Goal: Task Accomplishment & Management: Manage account settings

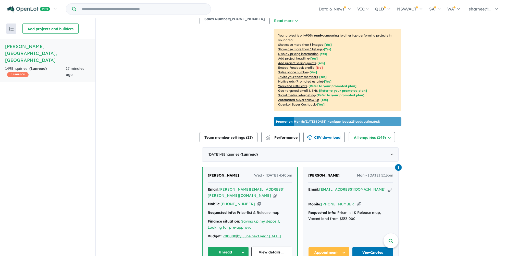
scroll to position [153, 0]
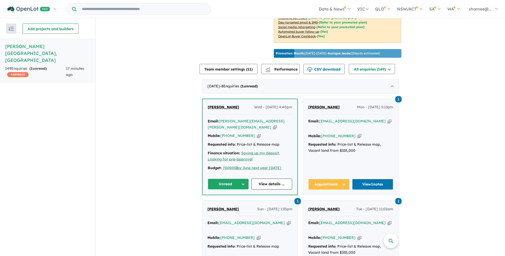
click at [238, 178] on button "Unread" at bounding box center [228, 183] width 41 height 11
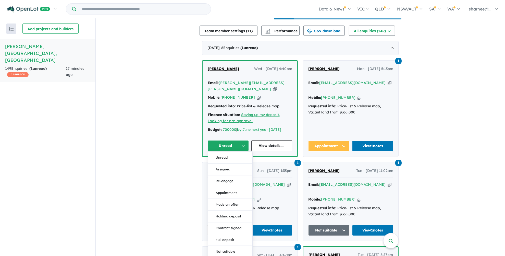
scroll to position [229, 0]
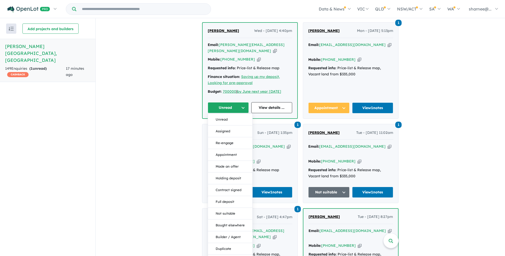
click at [235, 208] on button "Not suitable" at bounding box center [230, 214] width 44 height 12
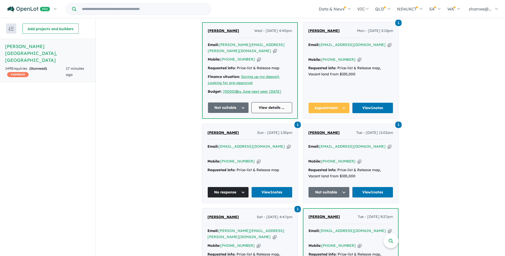
click at [261, 102] on link "View details ..." at bounding box center [271, 107] width 41 height 11
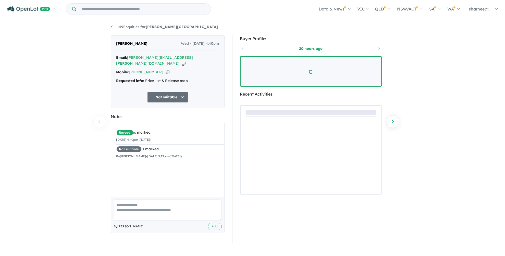
click at [159, 199] on textarea at bounding box center [168, 209] width 108 height 21
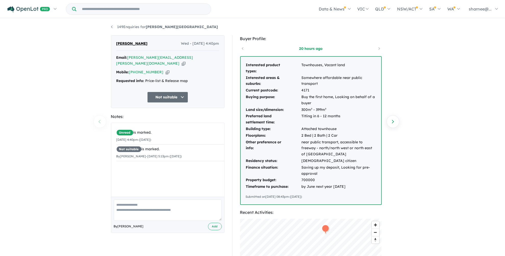
paste textarea "**********"
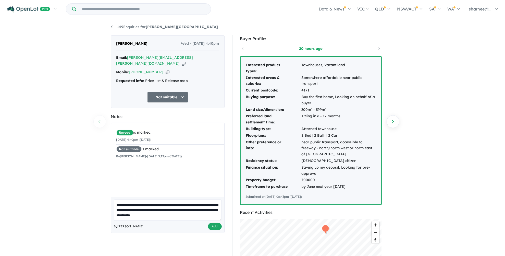
type textarea "**********"
click at [217, 222] on button "Add" at bounding box center [215, 225] width 14 height 7
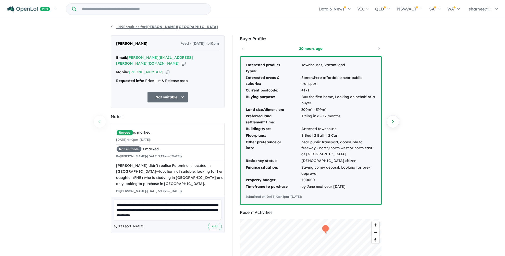
click at [126, 24] on link "149 Enquiries for Palomino - Armstrong Creek" at bounding box center [164, 26] width 107 height 5
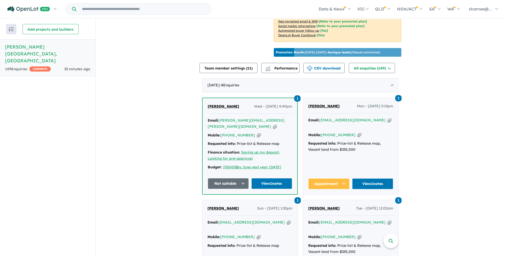
scroll to position [179, 0]
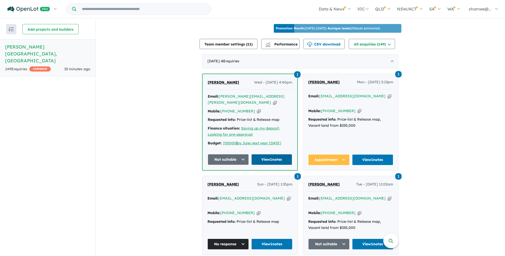
click at [265, 154] on link "View 1 notes" at bounding box center [271, 159] width 41 height 11
